Goal: Find specific page/section: Find specific page/section

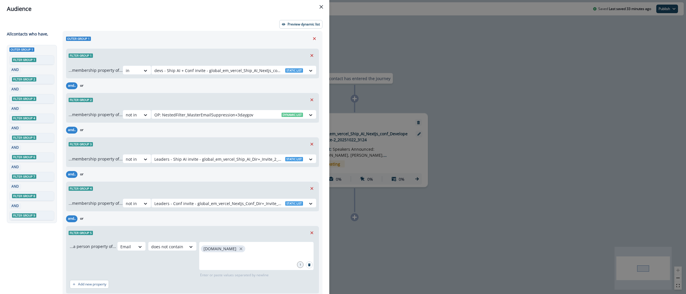
click at [441, 37] on div "Audience Preview dynamic list All contact s who have, Outer group 1 Filter grou…" at bounding box center [343, 147] width 686 height 294
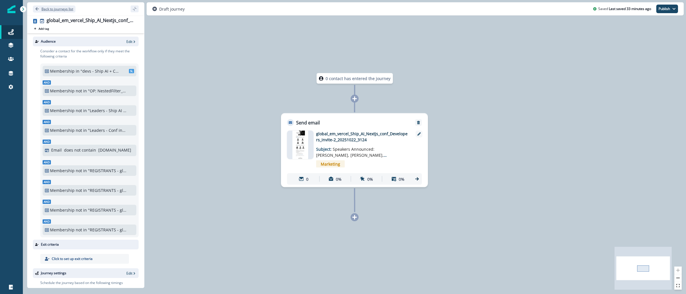
click at [52, 9] on p "Back to journeys list" at bounding box center [57, 9] width 32 height 5
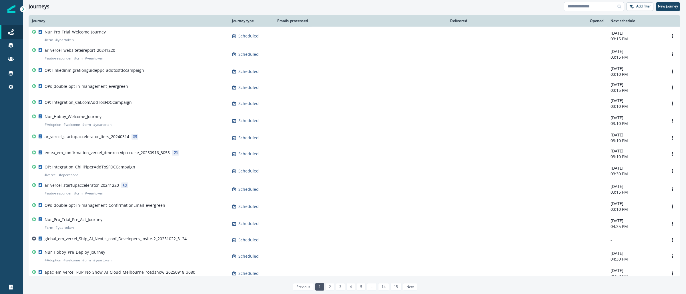
click at [602, 9] on input at bounding box center [594, 6] width 60 height 9
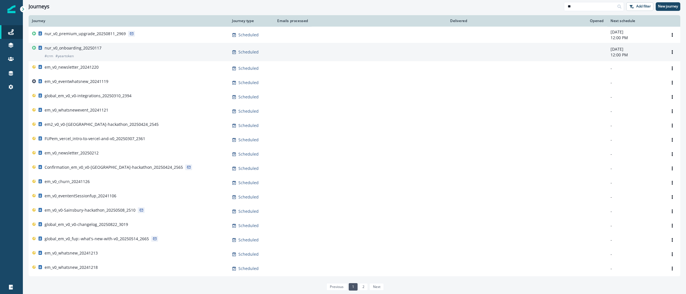
type input "**"
click at [71, 46] on p "nur_v0_onboarding_20250117" at bounding box center [73, 48] width 57 height 6
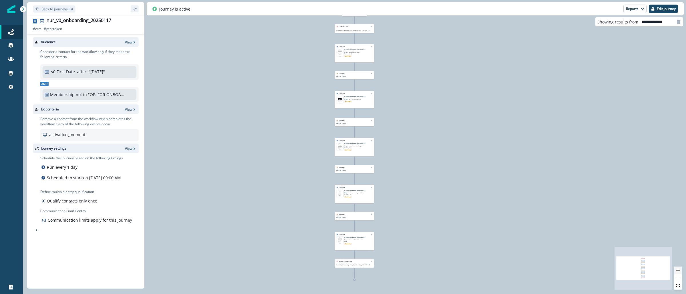
click at [677, 270] on icon "zoom in" at bounding box center [677, 269] width 3 height 3
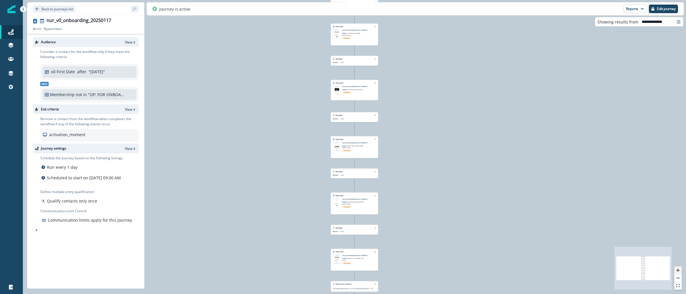
click at [677, 270] on icon "zoom in" at bounding box center [677, 269] width 3 height 3
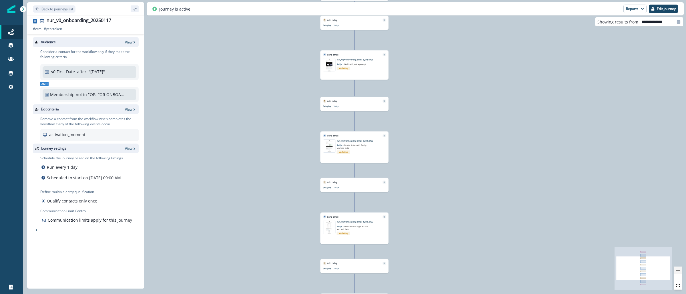
click at [677, 270] on icon "zoom in" at bounding box center [677, 269] width 3 height 3
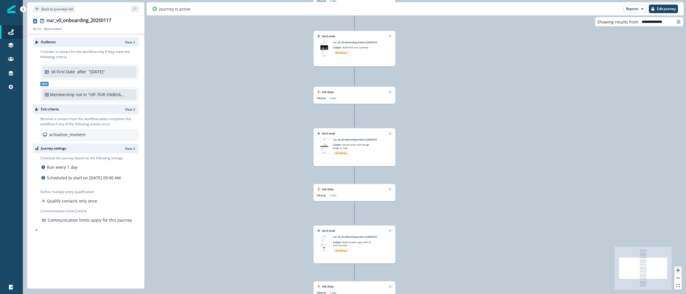
click at [677, 270] on icon "zoom in" at bounding box center [677, 269] width 3 height 3
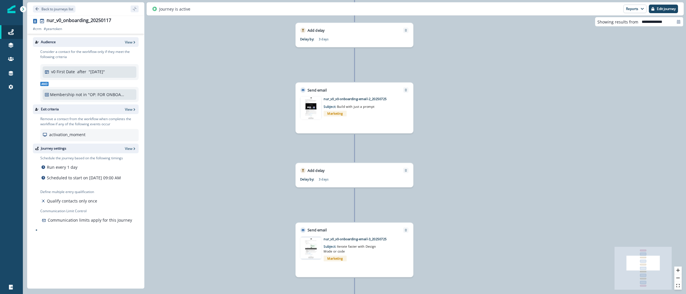
click at [312, 99] on img at bounding box center [311, 107] width 21 height 23
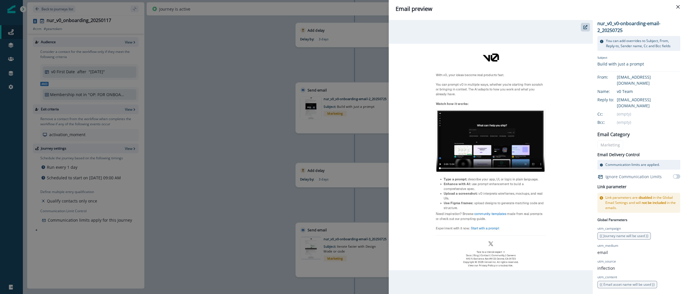
click at [218, 140] on div "Email preview nur_v0_v0-onboarding-email-2_20250725 You can add overrides to Su…" at bounding box center [343, 147] width 686 height 294
